Goal: Task Accomplishment & Management: Manage account settings

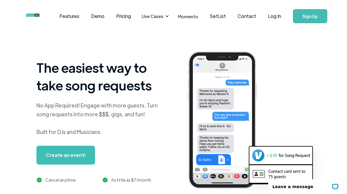
click at [282, 16] on link "Log In" at bounding box center [274, 16] width 25 height 21
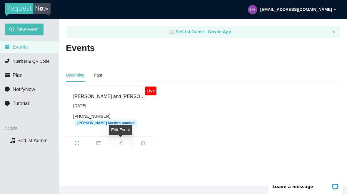
click at [120, 134] on div "Edit Event" at bounding box center [120, 130] width 23 height 10
click at [122, 127] on div "Edit Event" at bounding box center [120, 130] width 23 height 10
click at [122, 130] on div "Edit Event" at bounding box center [120, 130] width 23 height 10
click at [122, 144] on icon "edit" at bounding box center [121, 143] width 4 height 4
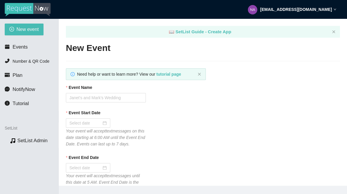
type textarea "Enjoy Nate and Terry at JP’s Hideout? Click the link to receive email notificat…"
type input "Nate and Terry @JP’s Hideout"
type input "08/30/2025"
type input "08/31/2025"
type textarea "Leave a tip?"
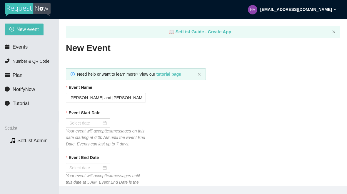
type textarea "Enjoy Nate and Terry at JP’s Hideout? Click the link to receive email notificat…"
checkbox input "true"
type textarea "Enjoy Nate and Terry at JP’s Hideout? Click the link to receive email notificat…"
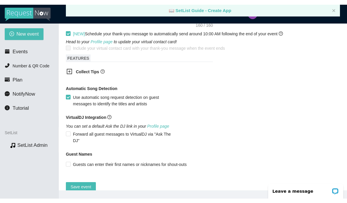
scroll to position [366, 0]
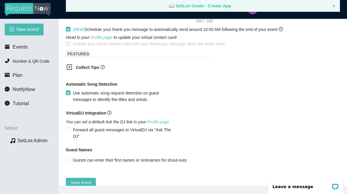
click at [69, 70] on icon "plus-square" at bounding box center [69, 67] width 6 height 6
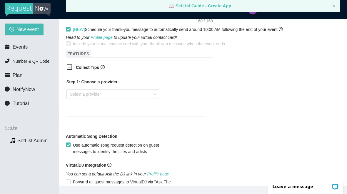
click at [102, 98] on input "search" at bounding box center [111, 94] width 82 height 9
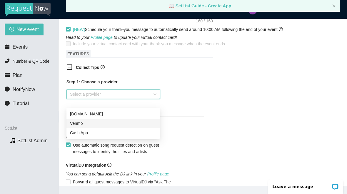
click at [88, 121] on div "Venmo" at bounding box center [113, 123] width 86 height 6
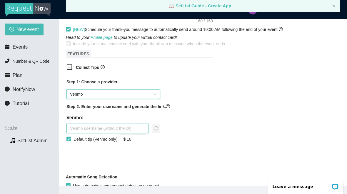
click at [95, 133] on input "text" at bounding box center [107, 127] width 82 height 9
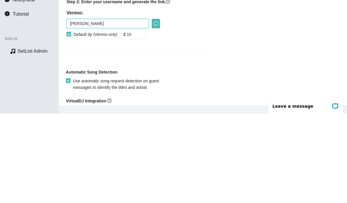
scroll to position [387, 0]
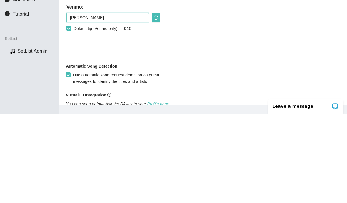
type input "Nathanael-worzel"
click at [156, 102] on button "button" at bounding box center [156, 106] width 8 height 9
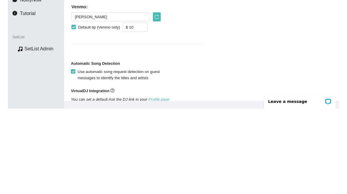
scroll to position [19, 0]
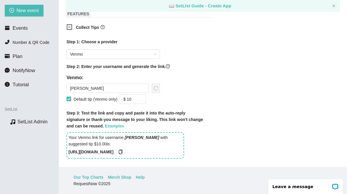
click at [69, 100] on input "Default tip (Venmo only)" at bounding box center [68, 98] width 4 height 4
checkbox input "false"
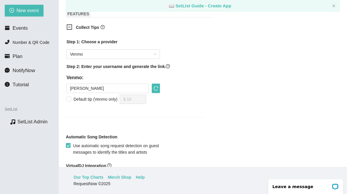
click at [155, 92] on button "button" at bounding box center [156, 87] width 8 height 9
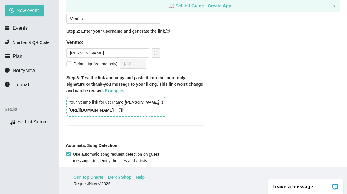
scroll to position [425, 0]
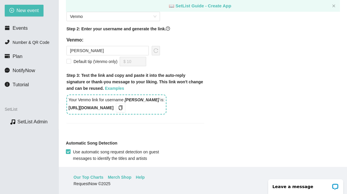
click at [147, 113] on div "Your Venmo link for username Nathanael-worzel is: https://songtip.me/429g20i" at bounding box center [116, 104] width 100 height 20
click at [124, 110] on span "copy" at bounding box center [120, 107] width 6 height 5
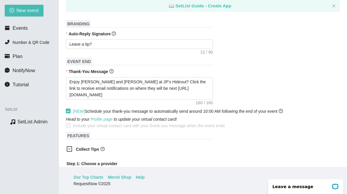
scroll to position [265, 0]
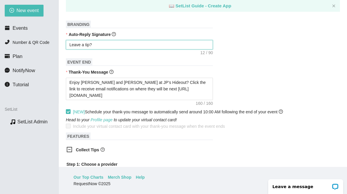
click at [116, 49] on textarea "Leave a tip?" at bounding box center [139, 44] width 147 height 9
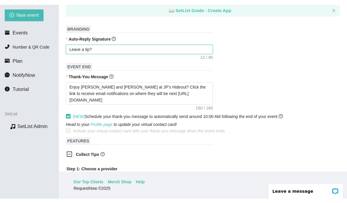
scroll to position [10, 0]
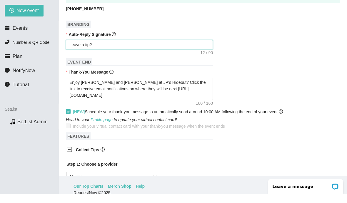
paste textarea "https://songtip.me/429g20i"
type textarea "Leave a tip? https://songtip.me/429g20i"
click at [90, 51] on textarea "Leave a tip? https://songtip.me/429g20i" at bounding box center [139, 53] width 147 height 9
type textarea "Leave a tip? https://songtip.me/429g20i"
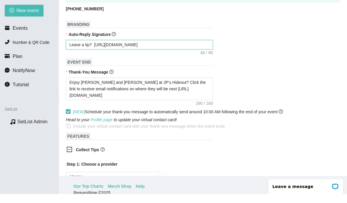
type textarea "Leave a tip? Chttps://songtip.me/429g20i"
type textarea "Leave a tip? Clhttps://songtip.me/429g20i"
type textarea "Leave a tip? Clihttps://songtip.me/429g20i"
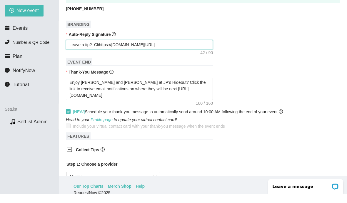
type textarea "Leave a tip? Clihttps://songtip.me/429g20i"
type textarea "Leave a tip? Clichttps://songtip.me/429g20i"
type textarea "Leave a tip? Clickhttps://songtip.me/429g20i"
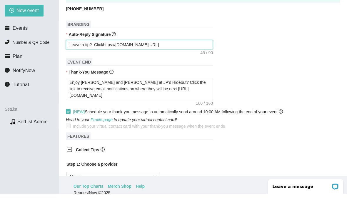
type textarea "Leave a tip? Click:https://songtip.me/429g20i"
type textarea "Leave a tip? Click: https://songtip.me/429g20i"
click at [187, 49] on textarea "Leave a tip? Click: https://songtip.me/429g20i" at bounding box center [139, 53] width 147 height 9
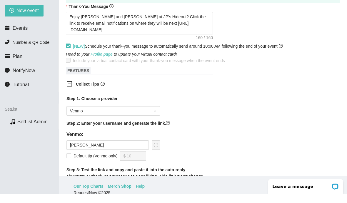
scroll to position [332, 0]
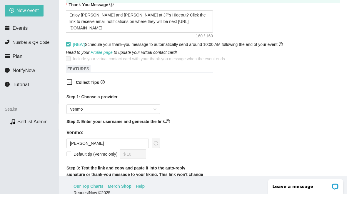
type textarea "Leave a tip? Click: https://songtip.me/429g20i"
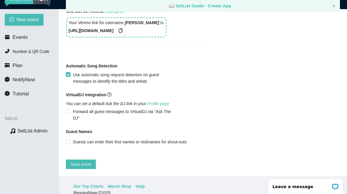
scroll to position [519, 0]
click at [84, 165] on span "Save event" at bounding box center [80, 164] width 21 height 6
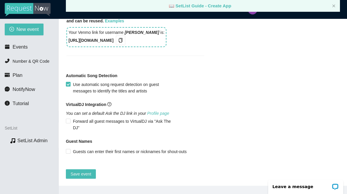
click at [86, 171] on span "Save event" at bounding box center [80, 173] width 21 height 6
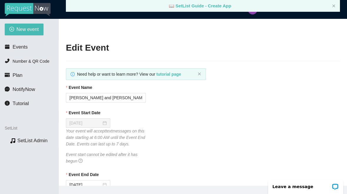
scroll to position [0, 0]
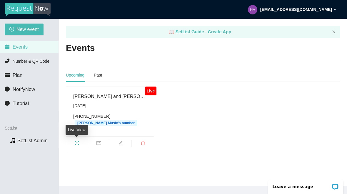
click at [80, 145] on span "fullscreen" at bounding box center [76, 143] width 21 height 6
